Goal: Task Accomplishment & Management: Use online tool/utility

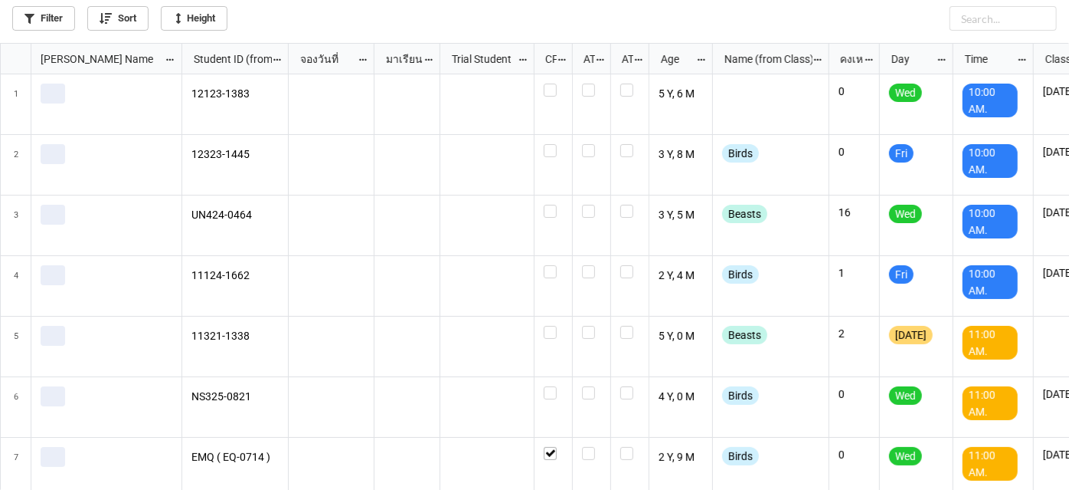
scroll to position [438, 1061]
click at [51, 15] on link "Filter" at bounding box center [43, 18] width 63 height 25
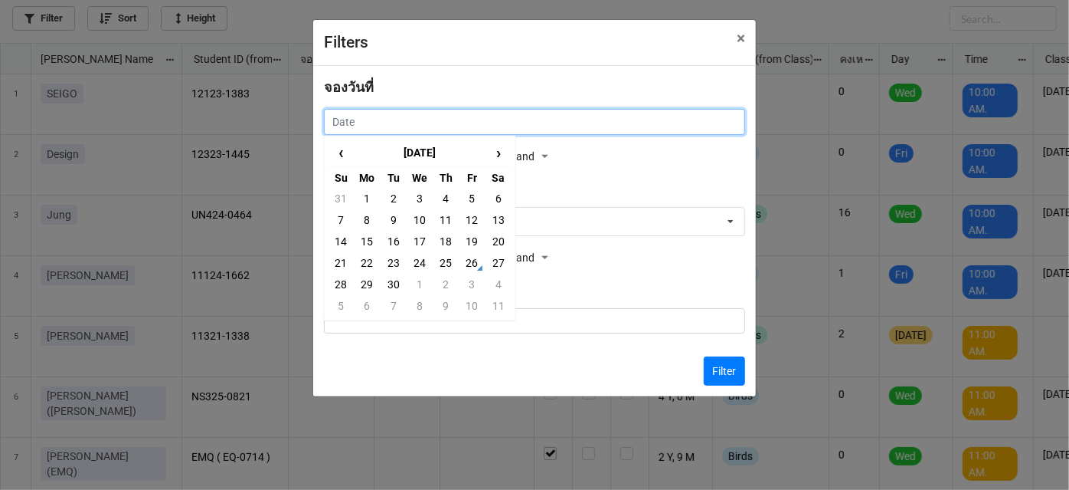
click at [380, 113] on input "text" at bounding box center [534, 122] width 421 height 26
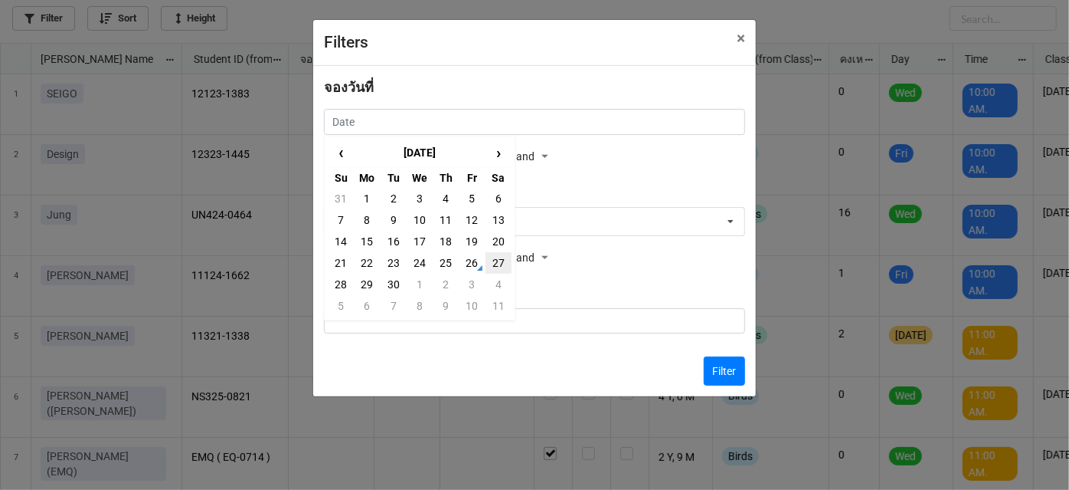
click at [496, 260] on td "27" at bounding box center [499, 262] width 26 height 21
type input "[DATE]"
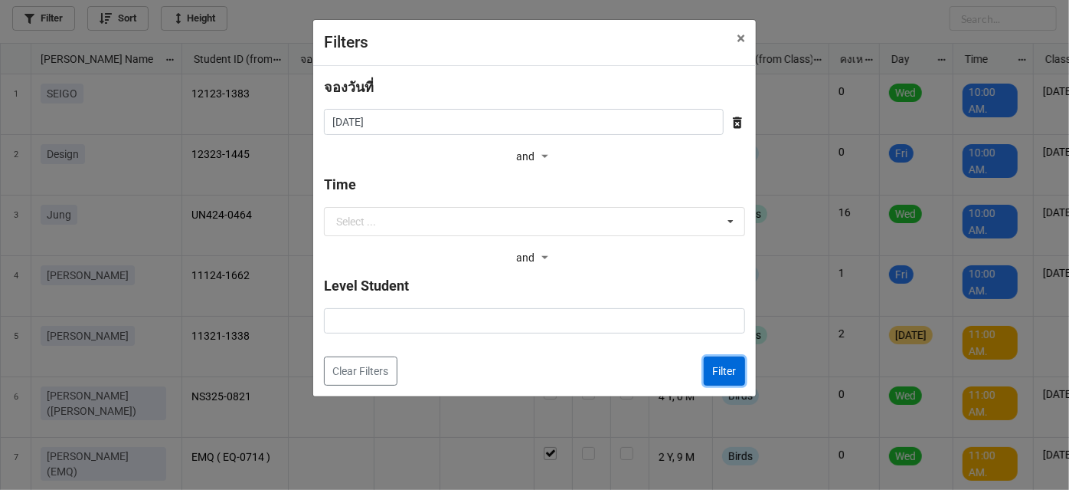
click at [723, 375] on button "Filter" at bounding box center [724, 370] width 41 height 29
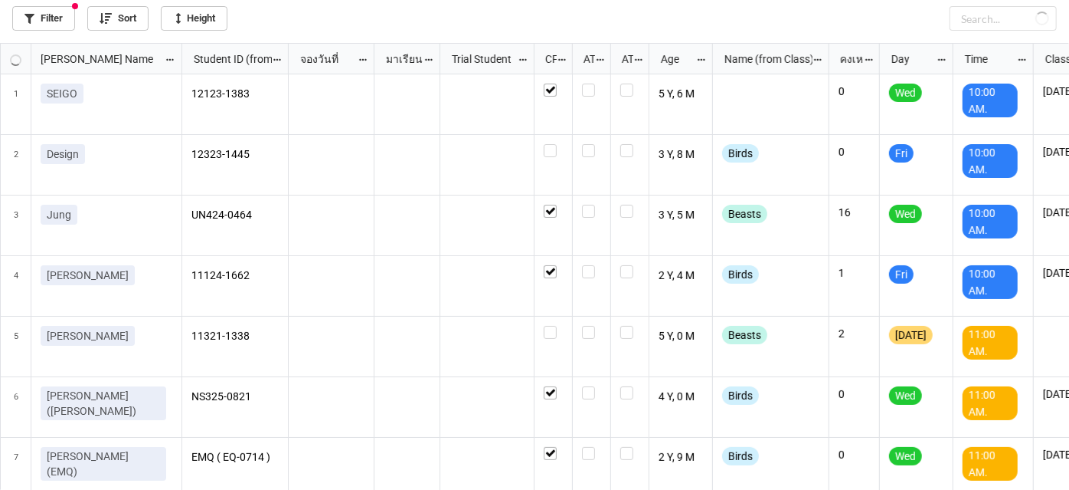
checkbox input "true"
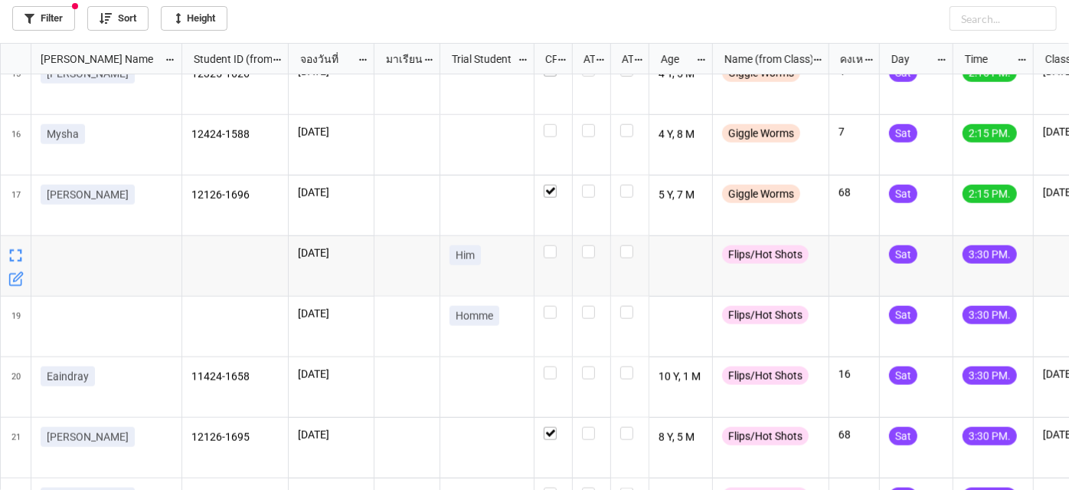
scroll to position [905, 0]
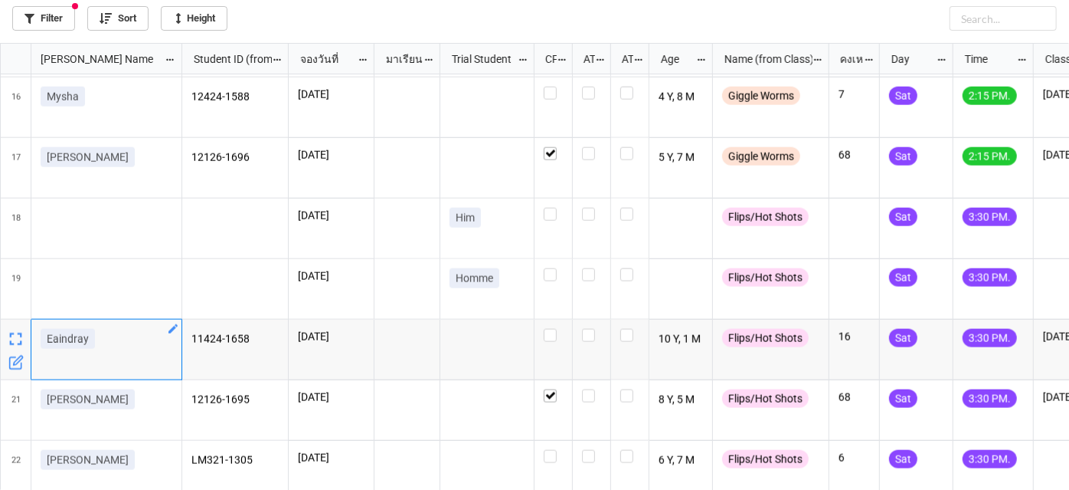
drag, startPoint x: 51, startPoint y: 338, endPoint x: 96, endPoint y: 348, distance: 45.5
click at [96, 348] on div "Eaindray" at bounding box center [107, 342] width 132 height 26
click at [61, 331] on p "Eaindray" at bounding box center [68, 338] width 42 height 15
drag, startPoint x: 55, startPoint y: 339, endPoint x: 95, endPoint y: 339, distance: 39.8
click at [95, 339] on link "Eaindray" at bounding box center [68, 339] width 54 height 20
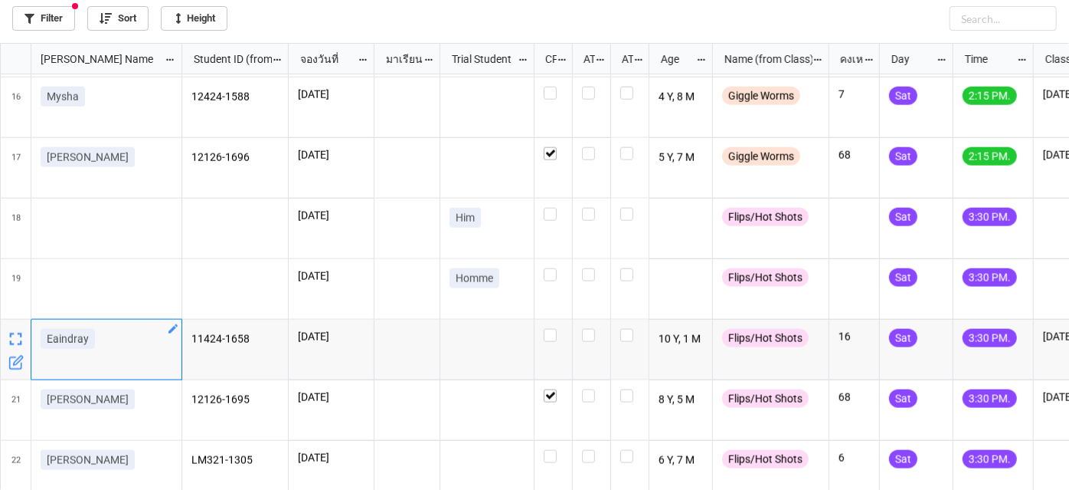
copy p "Eaindray"
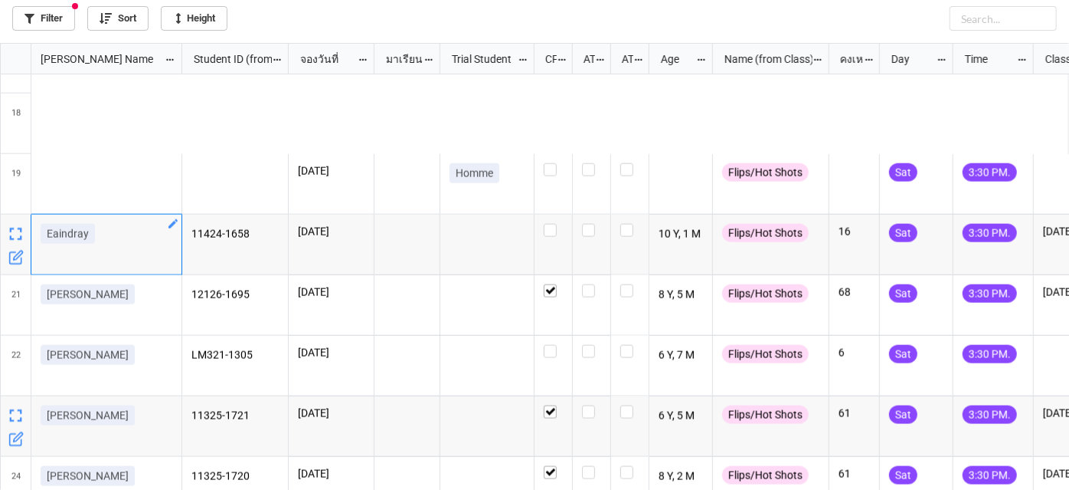
scroll to position [946, 0]
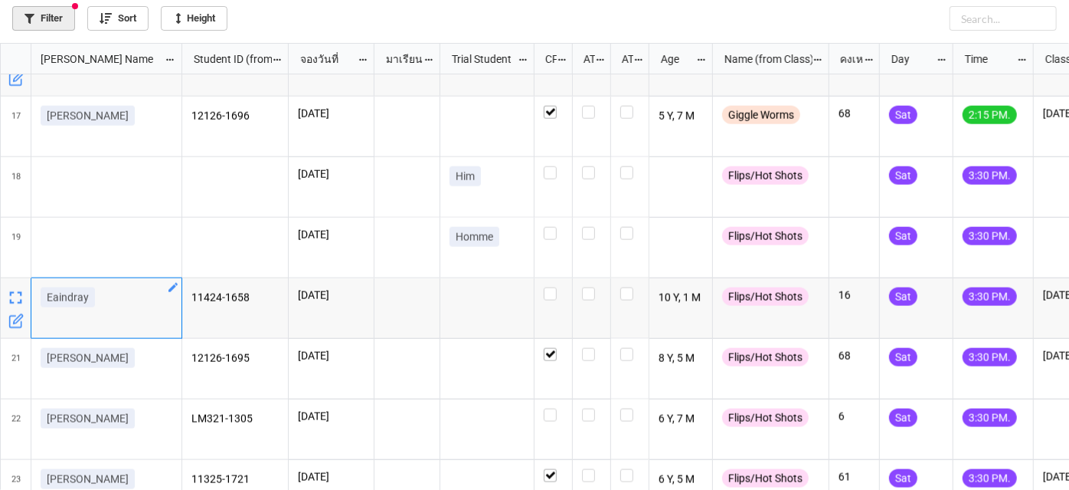
click at [67, 24] on link "Filter" at bounding box center [43, 18] width 63 height 25
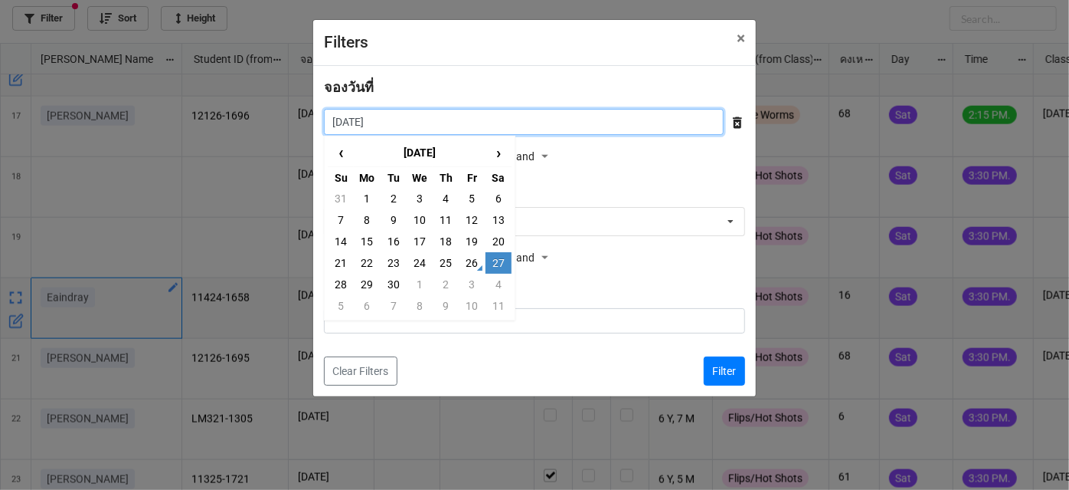
click at [664, 129] on input "[DATE]" at bounding box center [524, 122] width 400 height 26
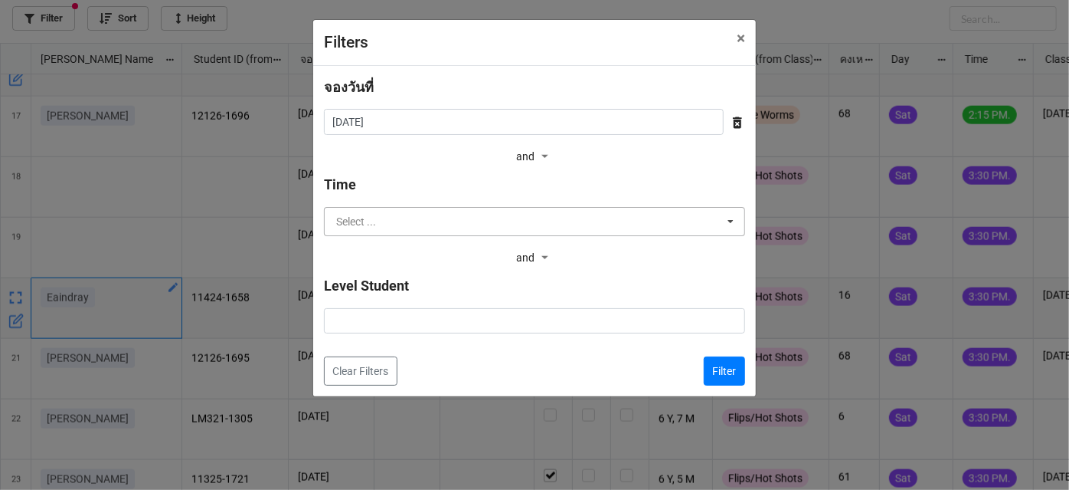
click at [535, 215] on input "text" at bounding box center [536, 222] width 420 height 28
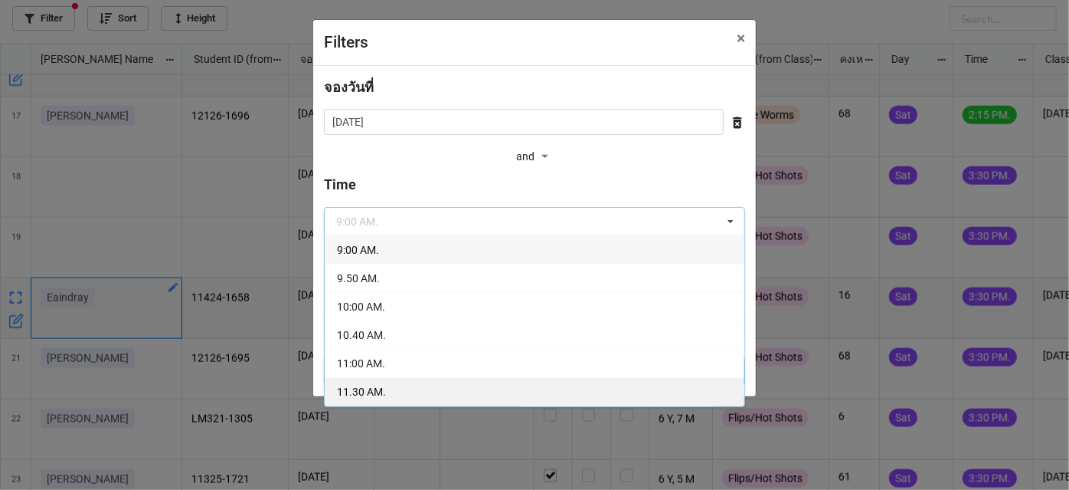
click at [459, 384] on div "11.30 AM." at bounding box center [535, 391] width 420 height 28
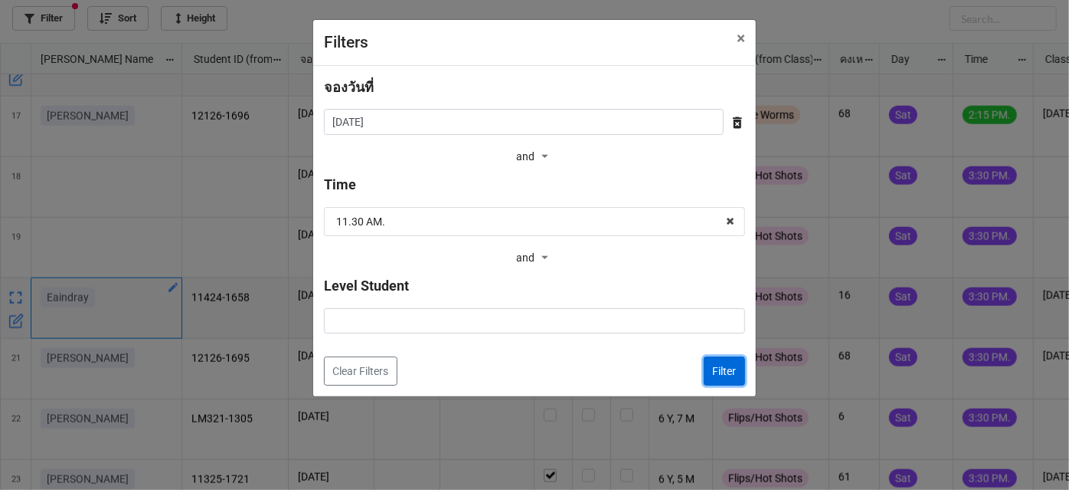
click at [735, 380] on button "Filter" at bounding box center [724, 370] width 41 height 29
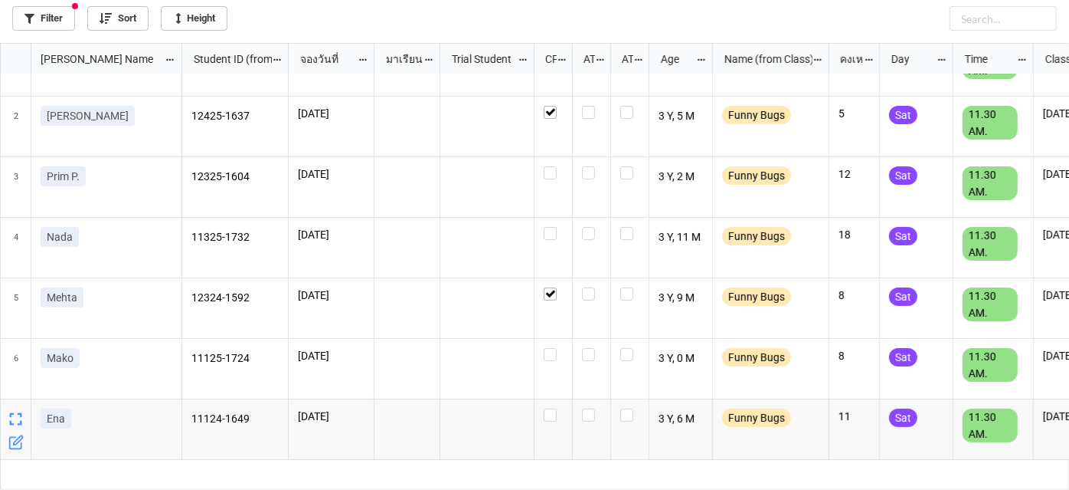
scroll to position [0, 0]
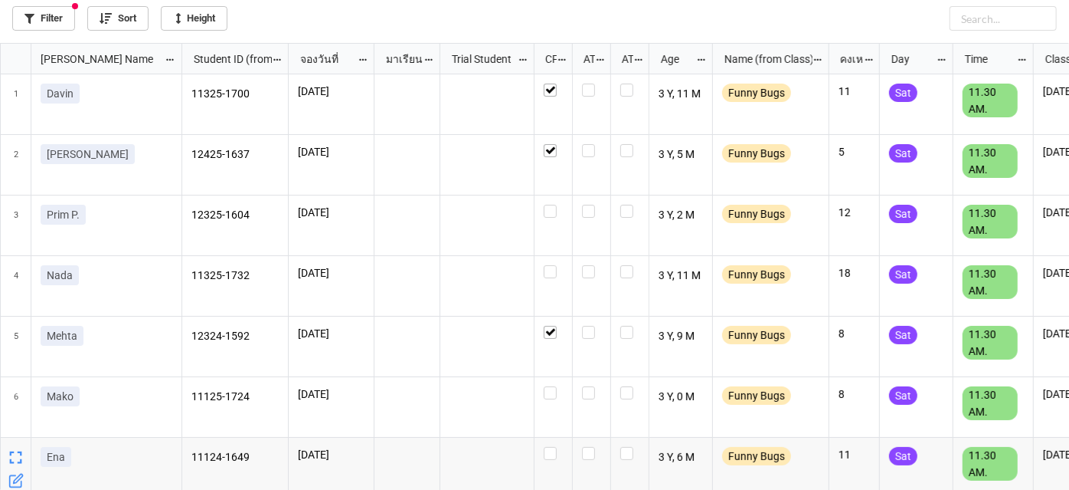
drag, startPoint x: 462, startPoint y: 283, endPoint x: 464, endPoint y: 247, distance: 36.1
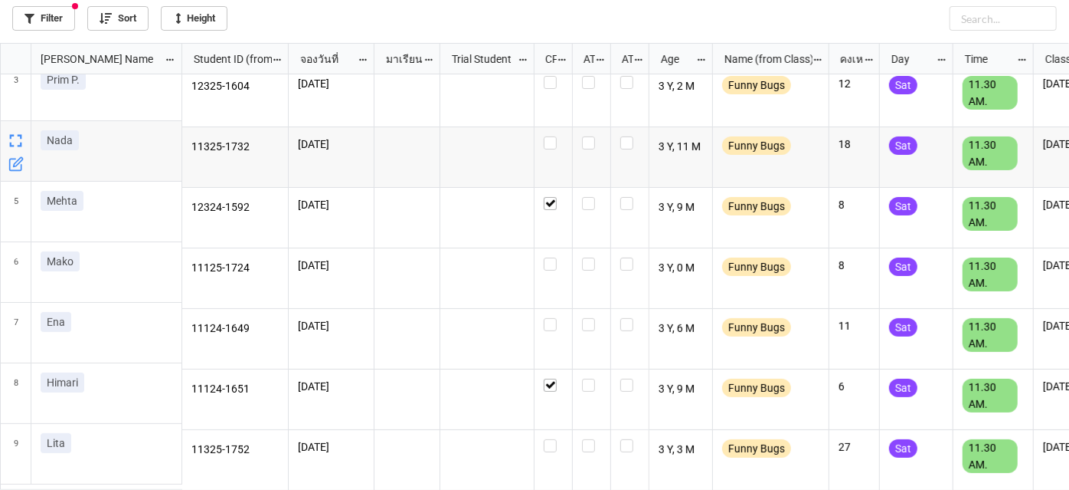
scroll to position [136, 0]
click at [43, 34] on div "Filter Sort Height" at bounding box center [534, 21] width 1069 height 43
click at [43, 25] on link "Filter" at bounding box center [43, 18] width 63 height 25
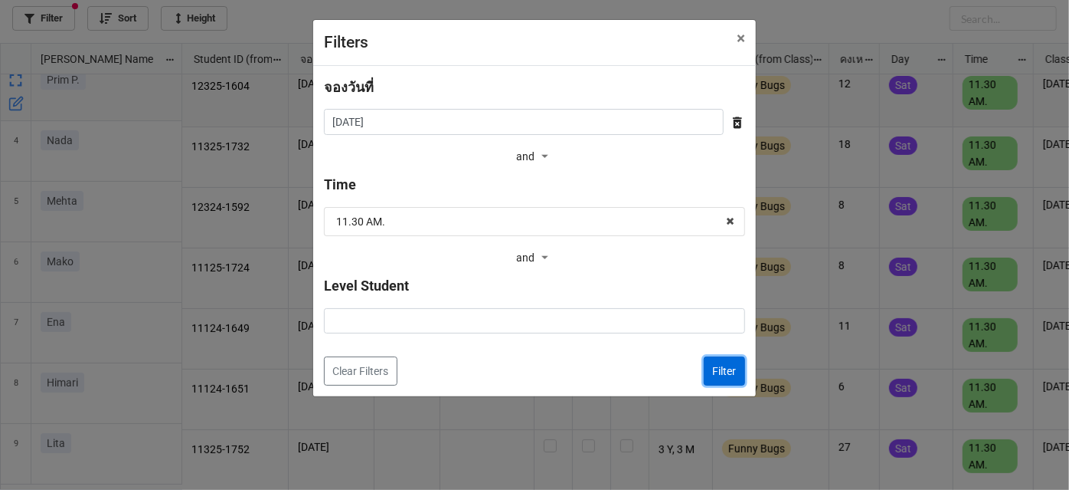
click at [732, 369] on button "Filter" at bounding box center [724, 370] width 41 height 29
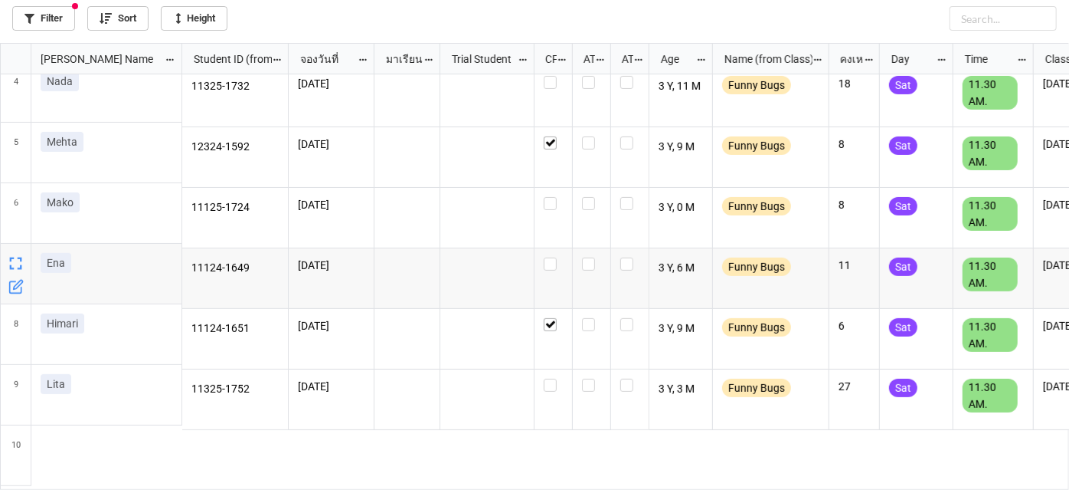
scroll to position [196, 0]
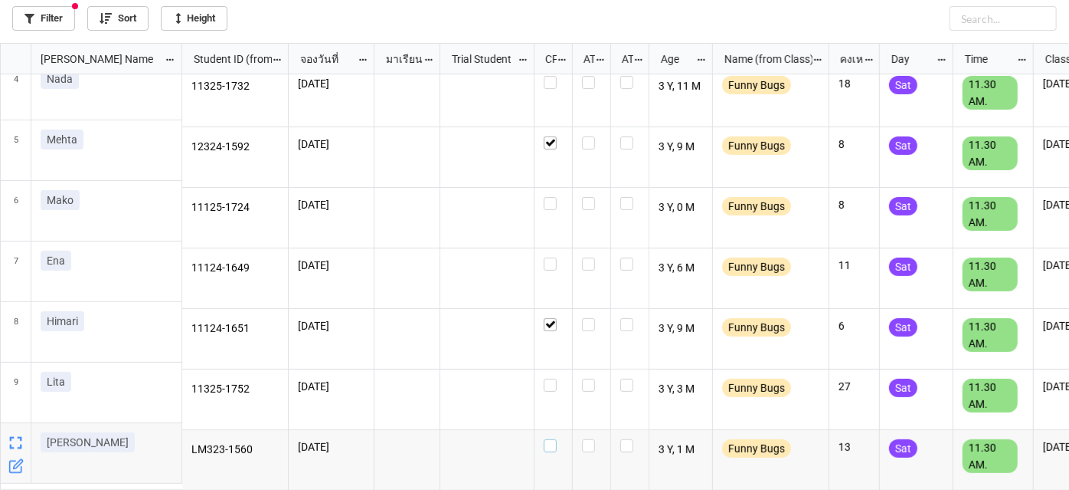
click at [555, 439] on label "grid" at bounding box center [553, 439] width 19 height 0
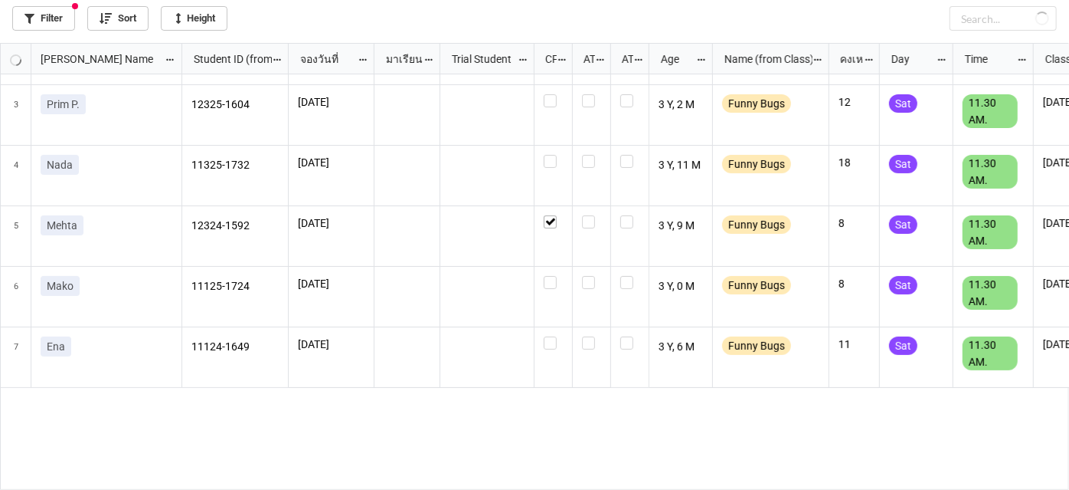
scroll to position [0, 0]
